Goal: Information Seeking & Learning: Learn about a topic

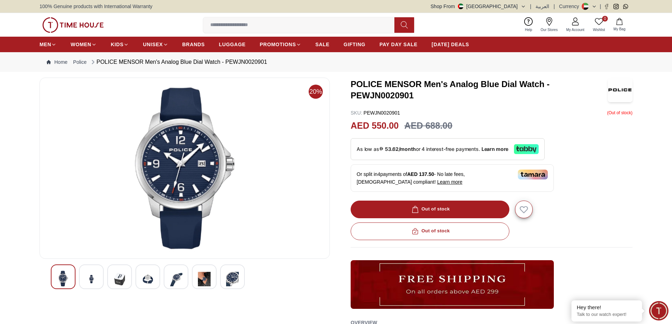
click at [229, 280] on img at bounding box center [232, 279] width 13 height 17
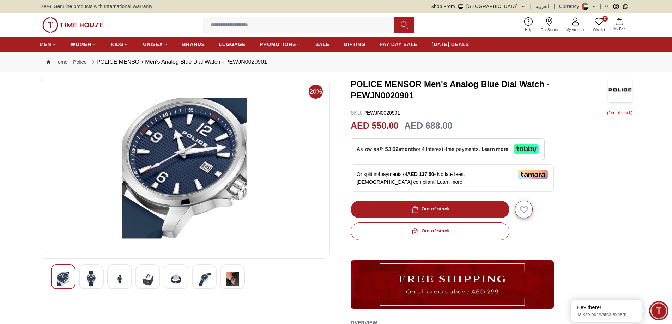
click at [212, 279] on div at bounding box center [204, 277] width 25 height 25
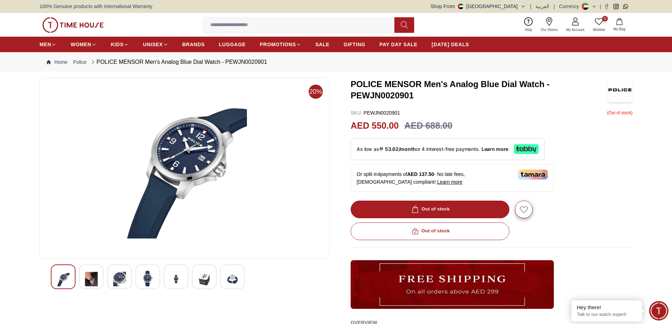
click at [180, 274] on img at bounding box center [176, 279] width 13 height 17
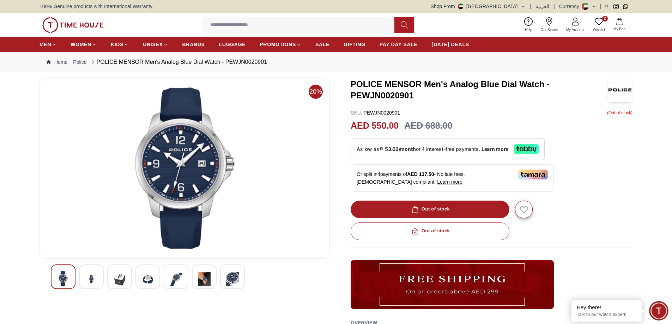
click at [94, 273] on img at bounding box center [91, 279] width 13 height 17
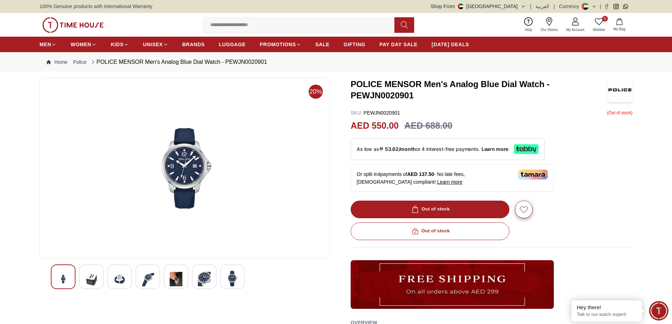
click at [119, 274] on img at bounding box center [119, 279] width 13 height 17
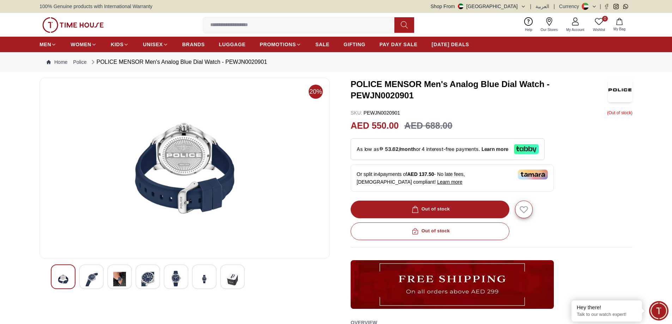
click at [153, 278] on img at bounding box center [147, 279] width 13 height 17
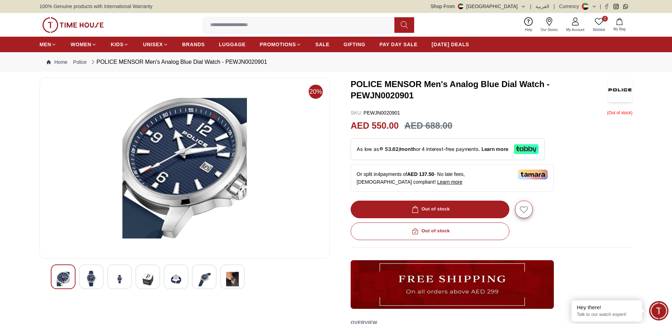
click at [178, 283] on img at bounding box center [176, 279] width 13 height 17
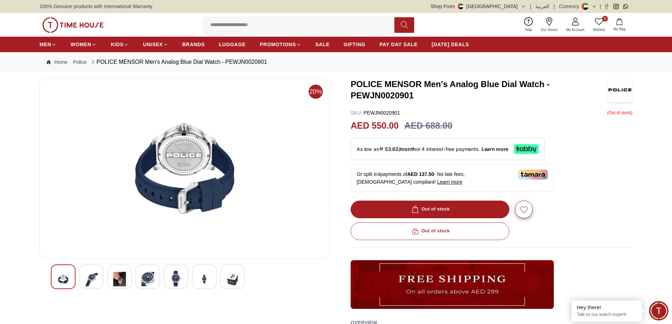
click at [213, 280] on div at bounding box center [204, 277] width 25 height 25
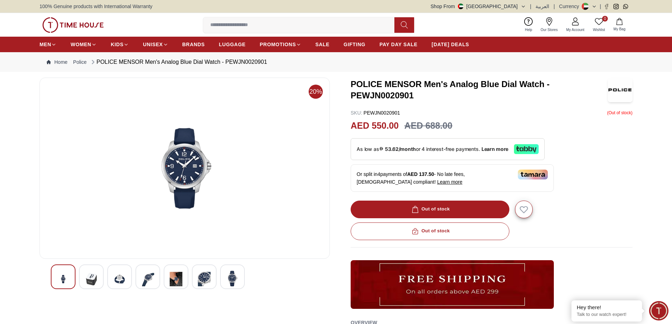
click at [224, 276] on div at bounding box center [232, 277] width 25 height 25
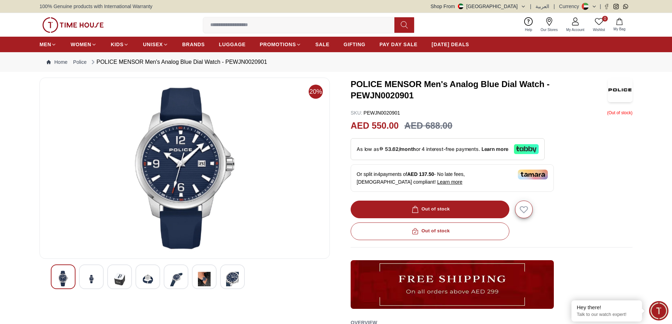
click at [432, 205] on div "Out of stock" at bounding box center [492, 210] width 282 height 18
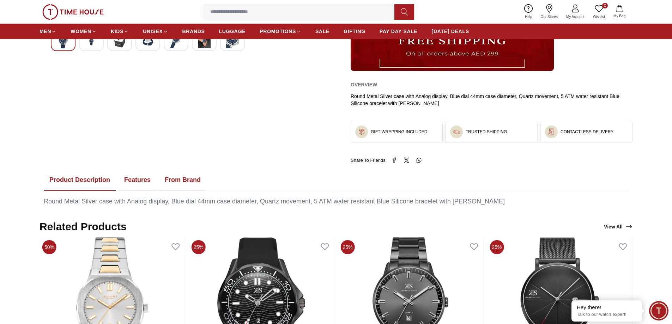
scroll to position [282, 0]
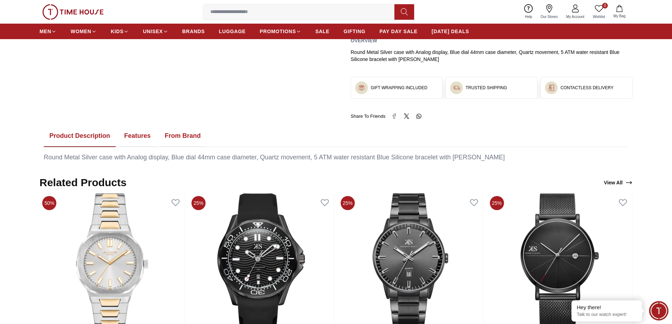
click at [135, 132] on button "Features" at bounding box center [138, 136] width 38 height 22
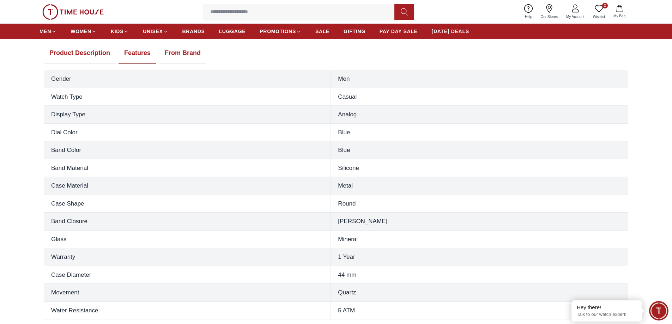
scroll to position [353, 0]
